Goal: Transaction & Acquisition: Subscribe to service/newsletter

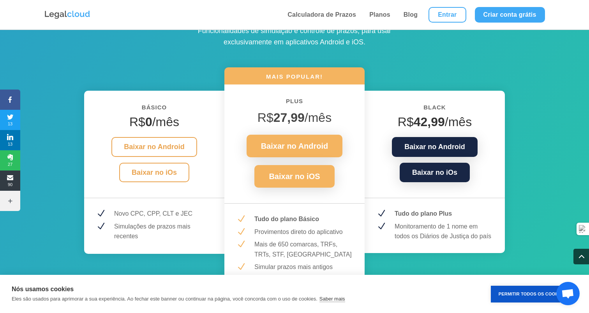
scroll to position [996, 0]
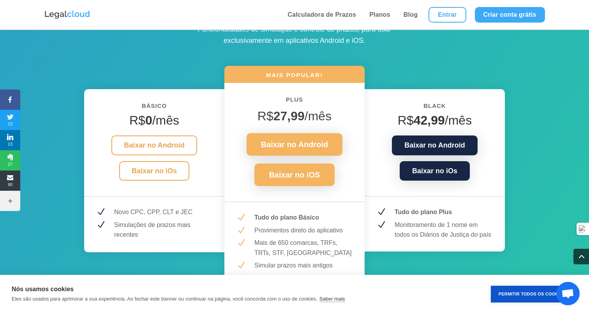
click at [415, 220] on p "Monitoramento de 1 nome em todos os Diários de Justiça do país" at bounding box center [444, 230] width 99 height 20
click at [415, 229] on p "Monitoramento de 1 nome em todos os Diários de Justiça do país" at bounding box center [444, 230] width 99 height 20
click at [410, 207] on p "Tudo do plano Plus" at bounding box center [444, 212] width 99 height 10
click at [410, 209] on strong "Tudo do plano Plus" at bounding box center [423, 212] width 57 height 7
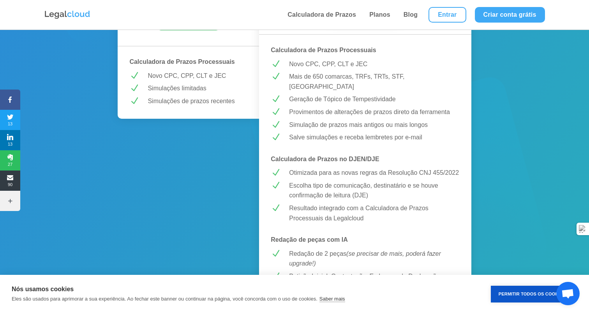
scroll to position [209, 0]
click at [531, 292] on button "Permitir Todos os Cookies" at bounding box center [532, 294] width 83 height 17
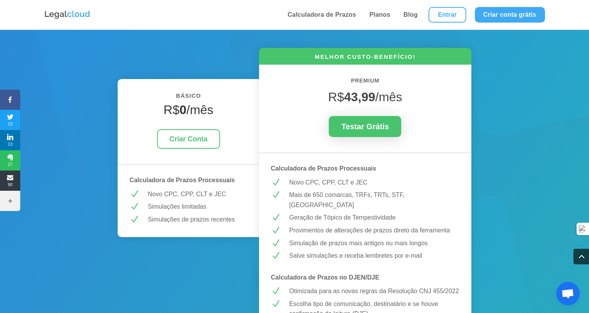
scroll to position [0, 0]
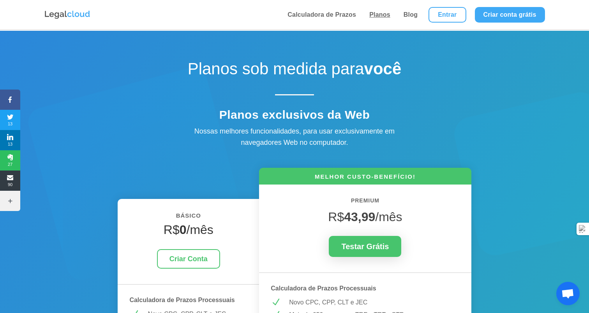
click at [384, 14] on link "Planos" at bounding box center [380, 15] width 26 height 30
click at [518, 16] on link "Criar conta grátis" at bounding box center [510, 15] width 70 height 16
